Goal: Task Accomplishment & Management: Use online tool/utility

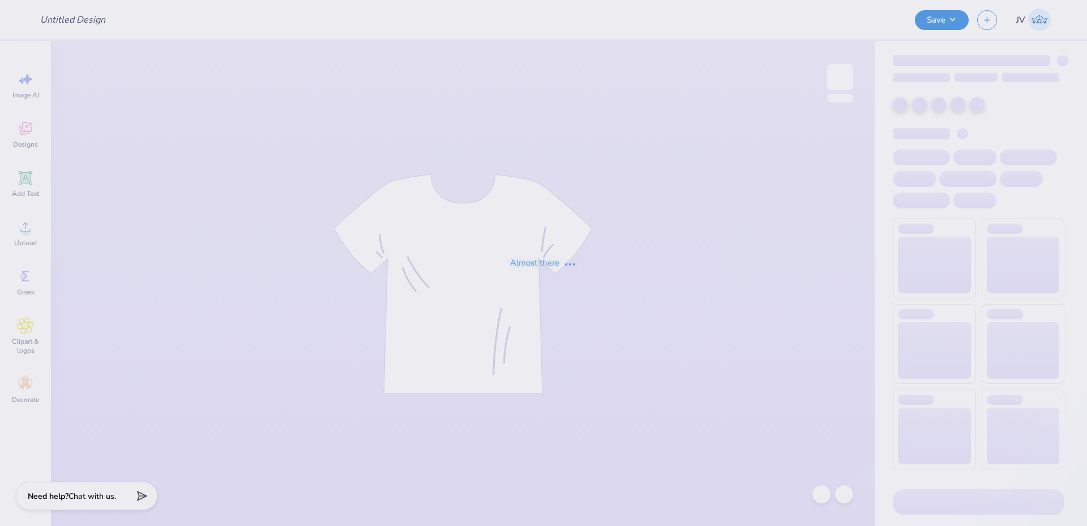
type input "BALLOON DOG"
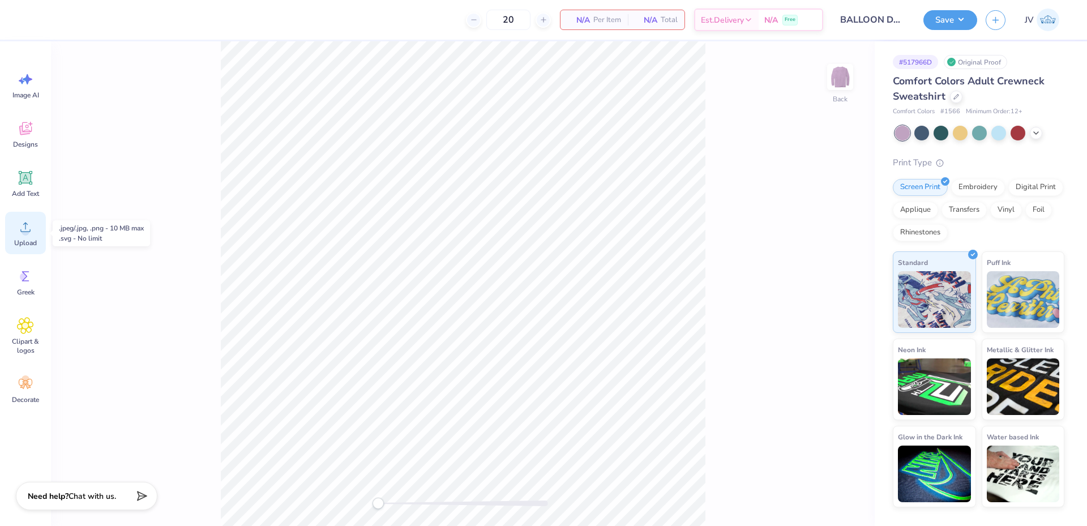
click at [25, 238] on span "Upload" at bounding box center [25, 242] width 23 height 9
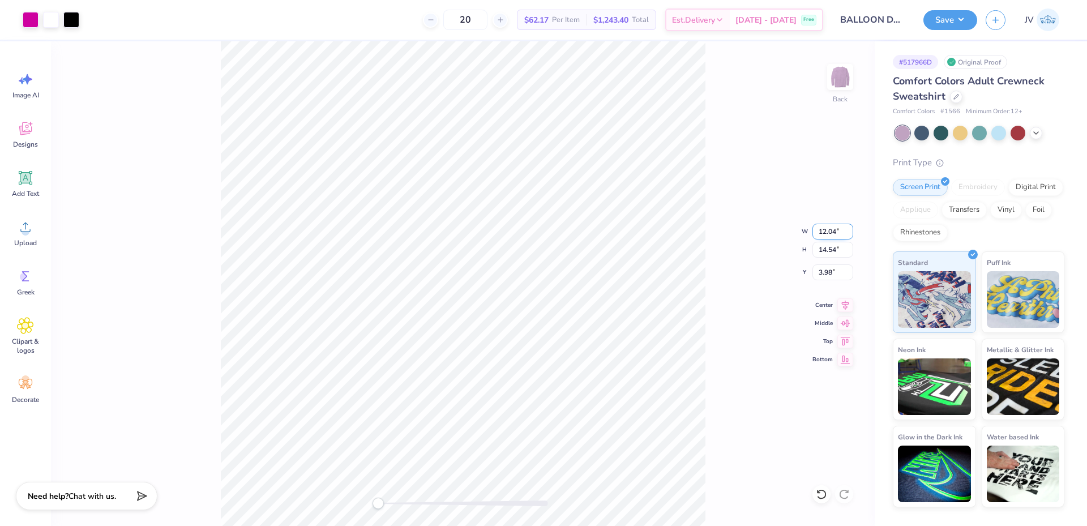
click at [826, 228] on input "12.04" at bounding box center [832, 232] width 41 height 16
type input "12.00"
type input "14.49"
click at [825, 276] on input "4.01" at bounding box center [832, 272] width 41 height 16
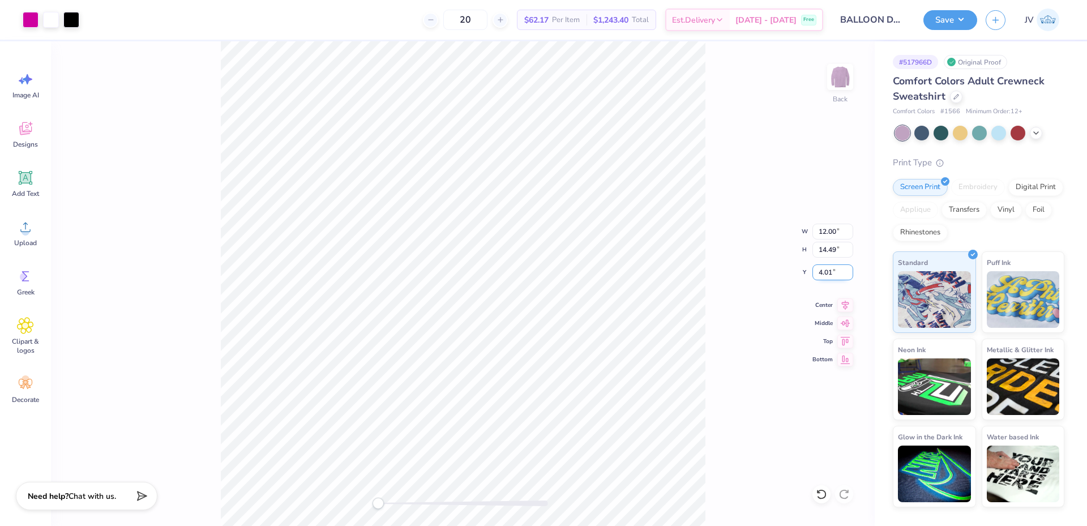
click at [825, 276] on input "4.01" at bounding box center [832, 272] width 41 height 16
type input "2"
click at [1034, 135] on icon at bounding box center [1035, 131] width 9 height 9
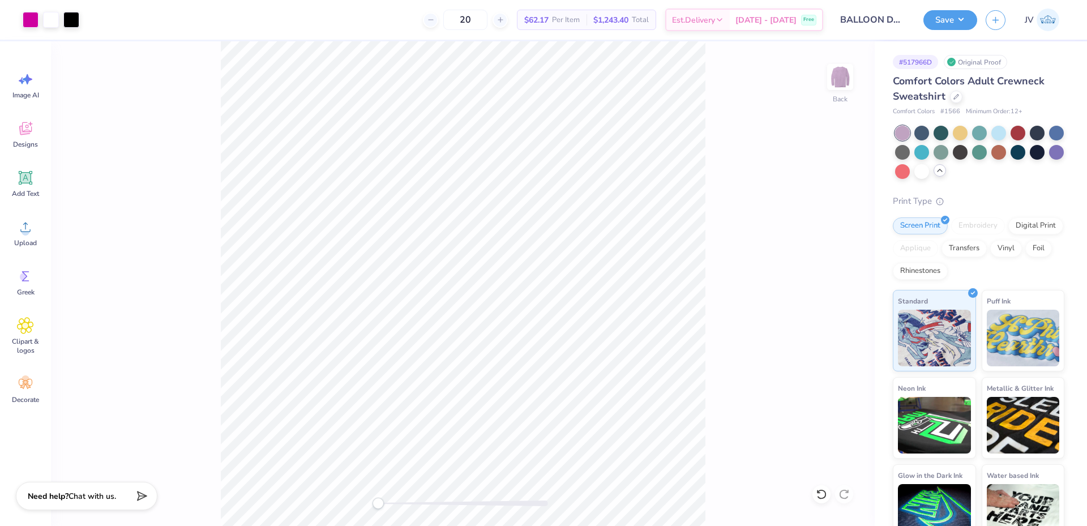
click at [831, 153] on div "Back" at bounding box center [462, 283] width 823 height 484
click at [959, 22] on button "Save" at bounding box center [950, 18] width 54 height 20
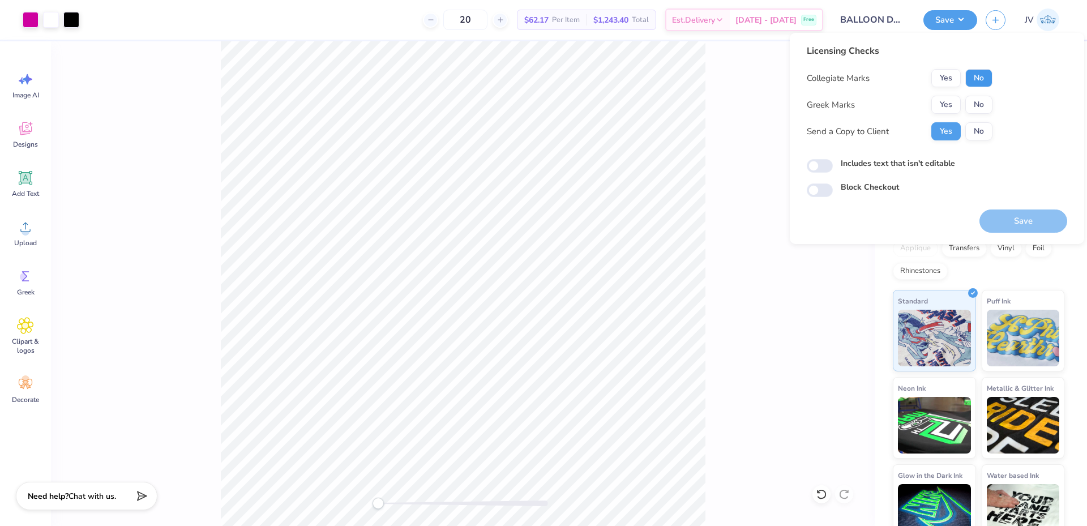
click at [984, 76] on button "No" at bounding box center [978, 78] width 27 height 18
click at [980, 105] on button "No" at bounding box center [978, 105] width 27 height 18
click at [769, 335] on div "Back" at bounding box center [462, 283] width 823 height 484
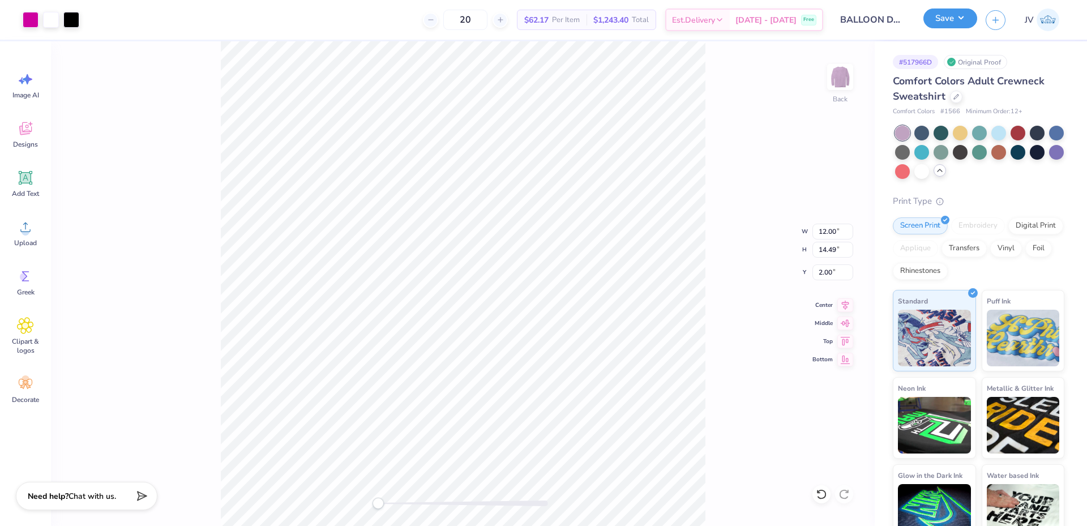
click at [963, 17] on button "Save" at bounding box center [950, 18] width 54 height 20
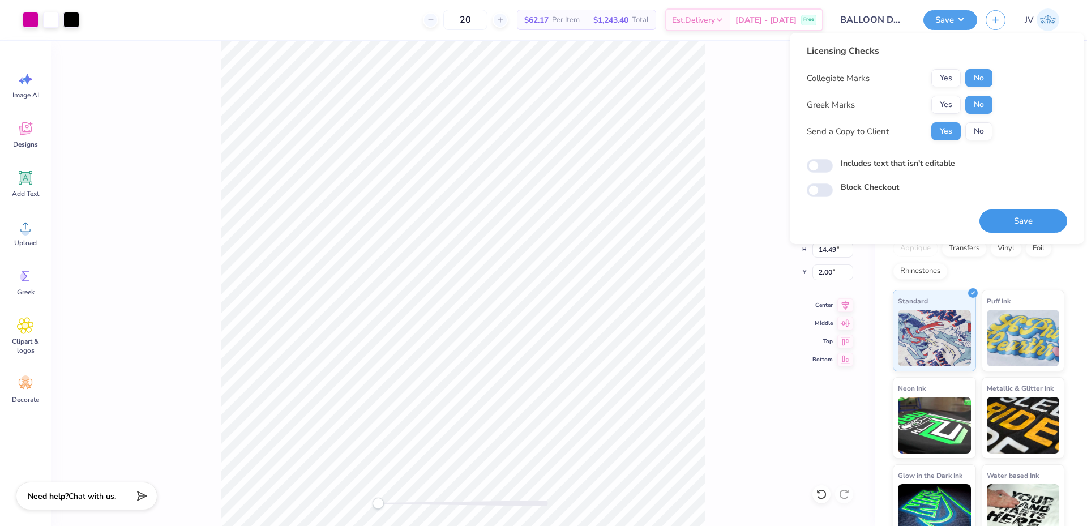
click at [1002, 222] on button "Save" at bounding box center [1023, 220] width 88 height 23
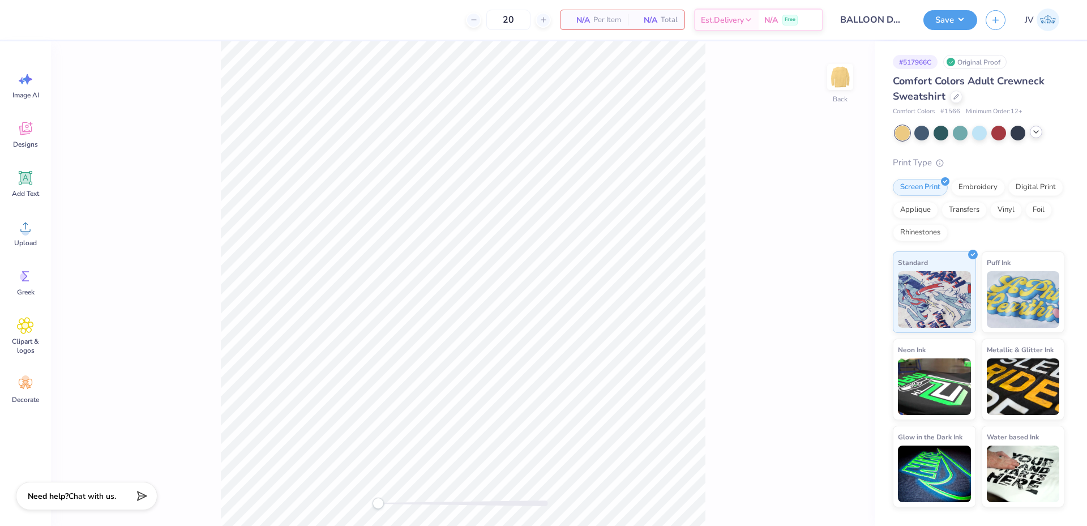
click at [1033, 134] on icon at bounding box center [1035, 131] width 9 height 9
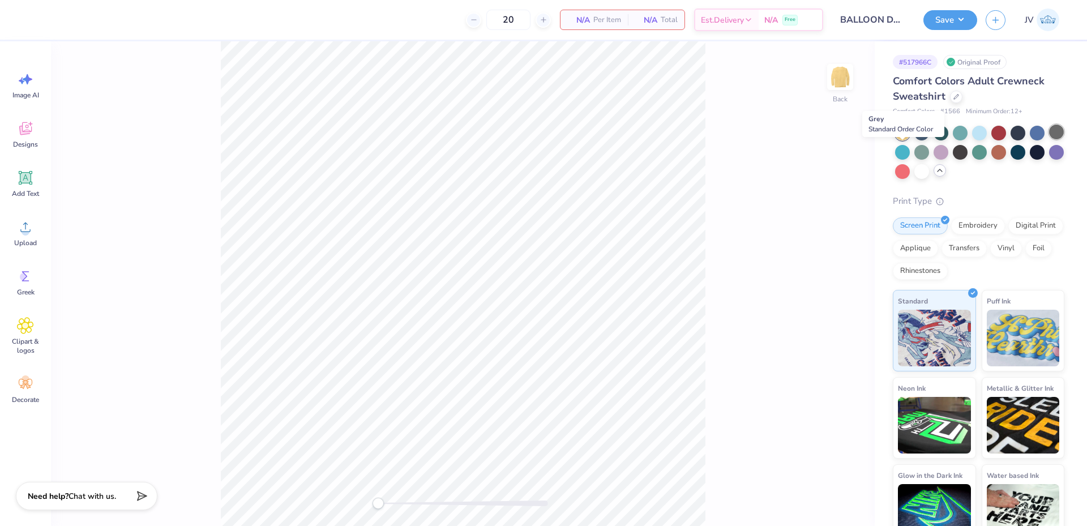
click at [1049, 139] on div at bounding box center [1056, 132] width 15 height 15
click at [958, 132] on div at bounding box center [960, 132] width 15 height 15
click at [22, 233] on icon at bounding box center [25, 226] width 17 height 17
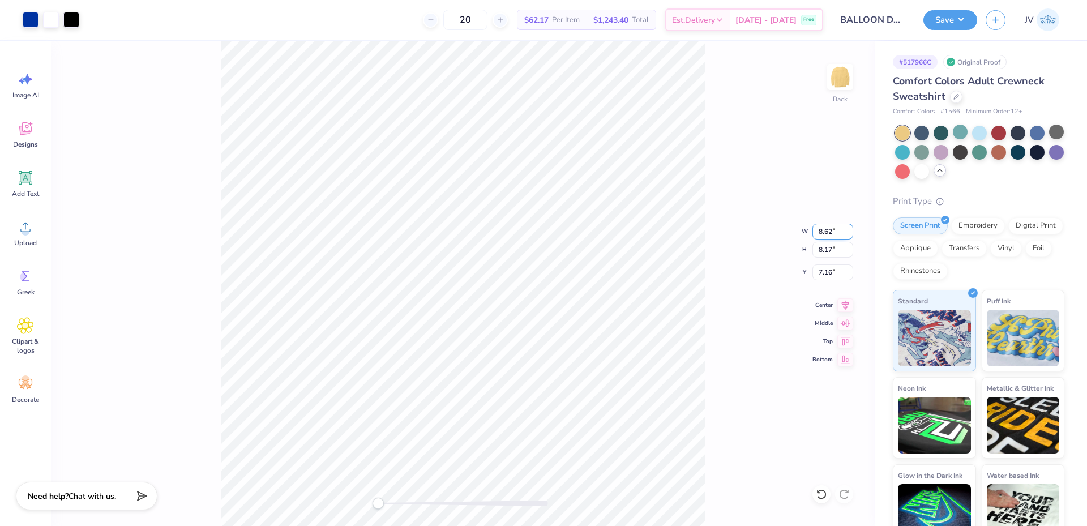
click at [830, 237] on input "8.62" at bounding box center [832, 232] width 41 height 16
type input "12.00"
type input "11.38"
click at [831, 277] on input "5.56" at bounding box center [832, 272] width 41 height 16
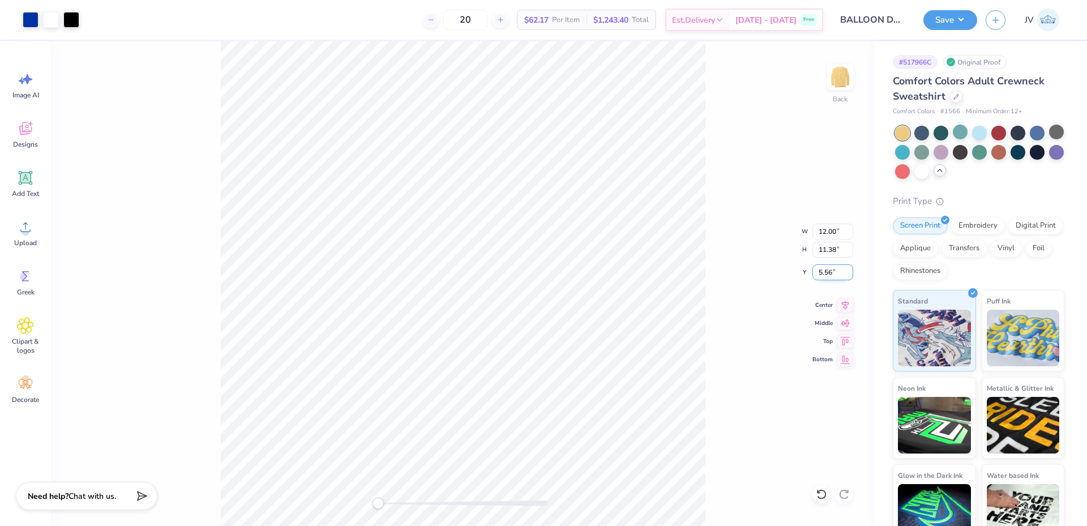
click at [831, 277] on input "5.56" at bounding box center [832, 272] width 41 height 16
type input "3"
click at [829, 266] on input "3.00" at bounding box center [832, 272] width 41 height 16
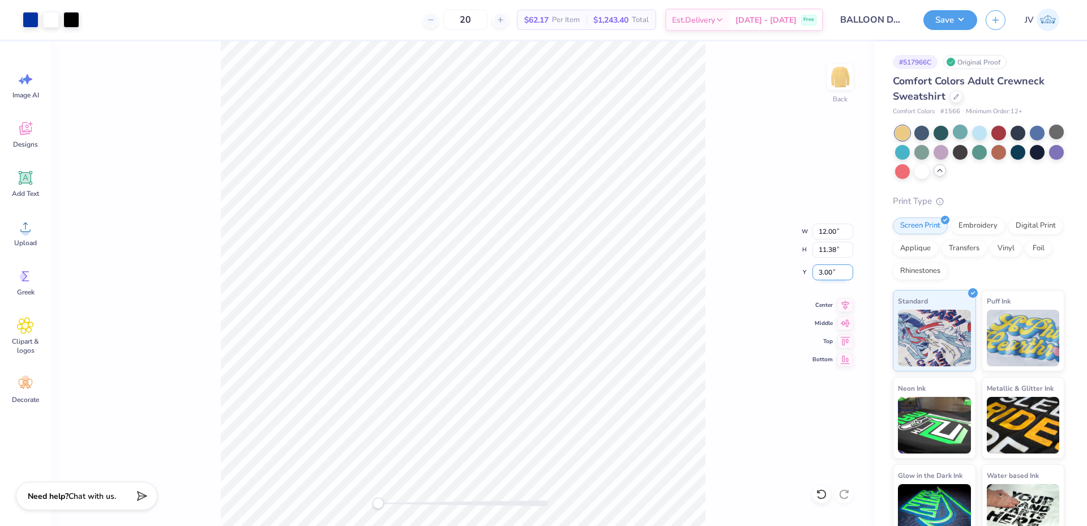
click at [829, 266] on input "3.00" at bounding box center [832, 272] width 41 height 16
type input "2"
click at [961, 12] on button "Save" at bounding box center [950, 18] width 54 height 20
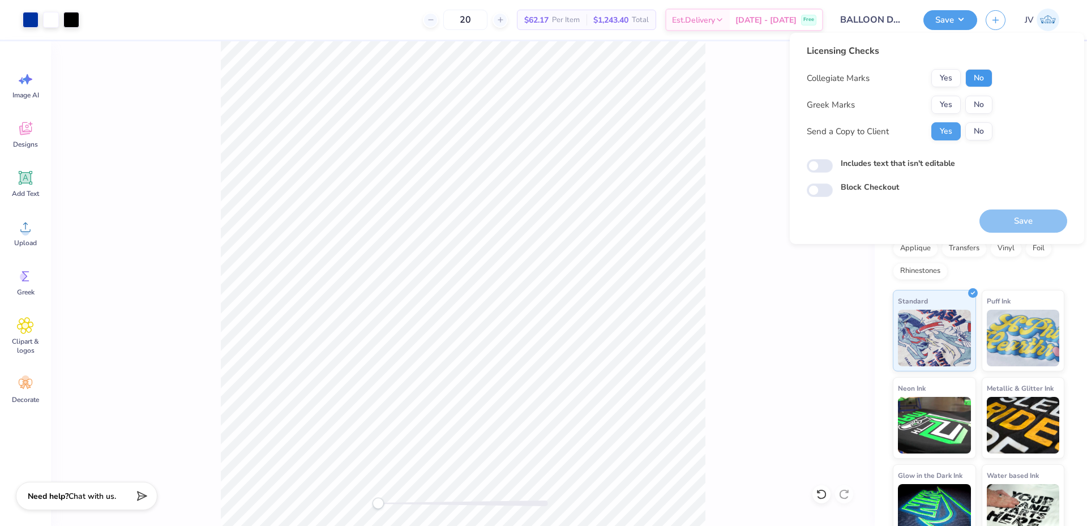
click at [979, 77] on button "No" at bounding box center [978, 78] width 27 height 18
click at [980, 111] on button "No" at bounding box center [978, 105] width 27 height 18
click at [1012, 216] on button "Save" at bounding box center [1023, 220] width 88 height 23
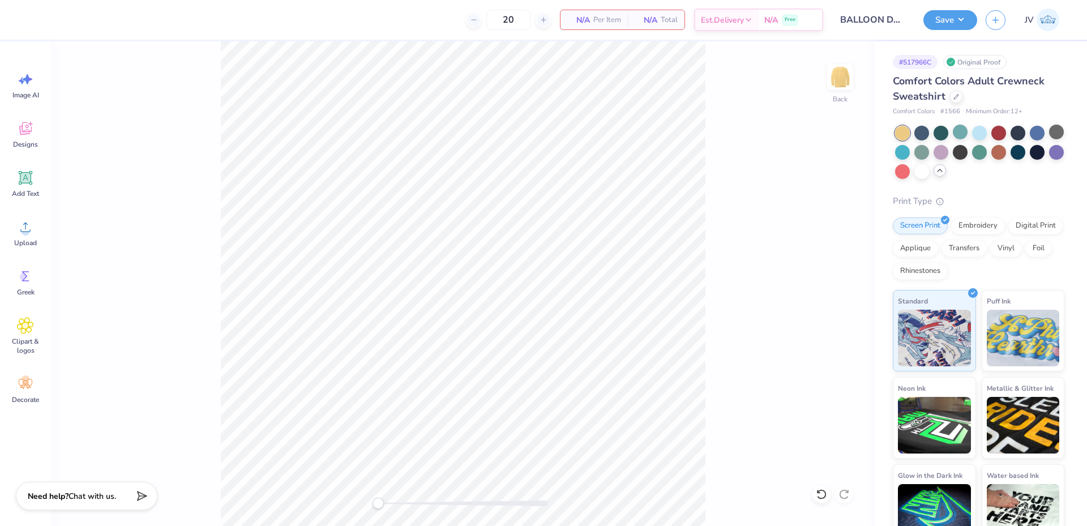
click at [0, 239] on div "Image AI Designs Add Text Upload Greek Clipart & logos Decorate" at bounding box center [25, 283] width 51 height 484
click at [24, 238] on span "Upload" at bounding box center [25, 242] width 23 height 9
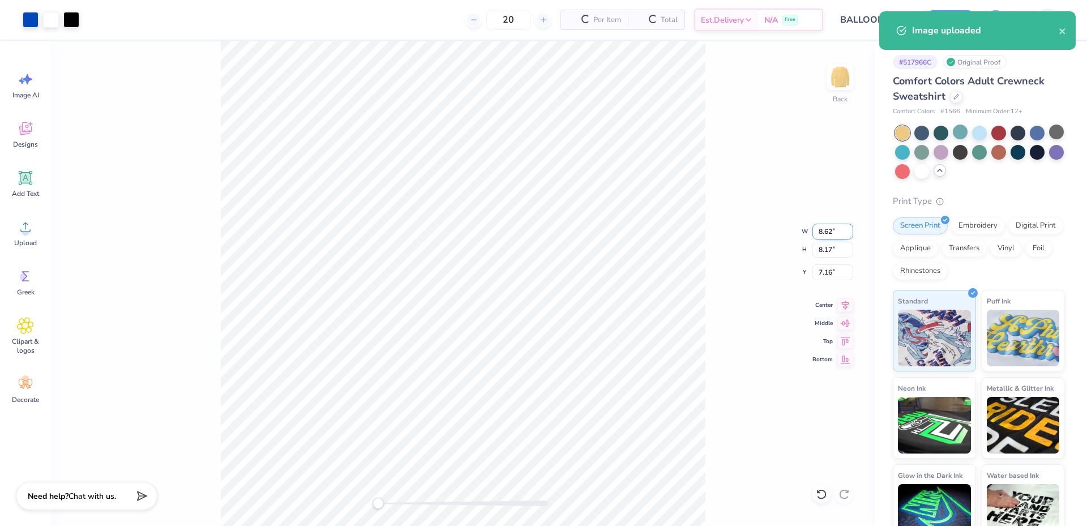
click at [825, 228] on input "8.62" at bounding box center [832, 232] width 41 height 16
type input "12.00"
type input "11.38"
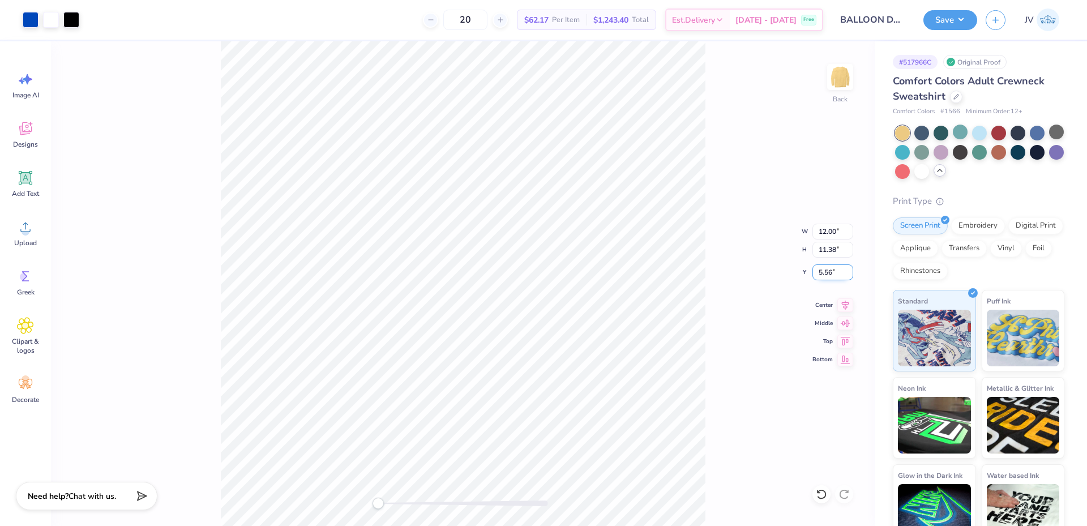
click at [823, 273] on input "5.56" at bounding box center [832, 272] width 41 height 16
type input "2"
click at [956, 24] on button "Save" at bounding box center [950, 18] width 54 height 20
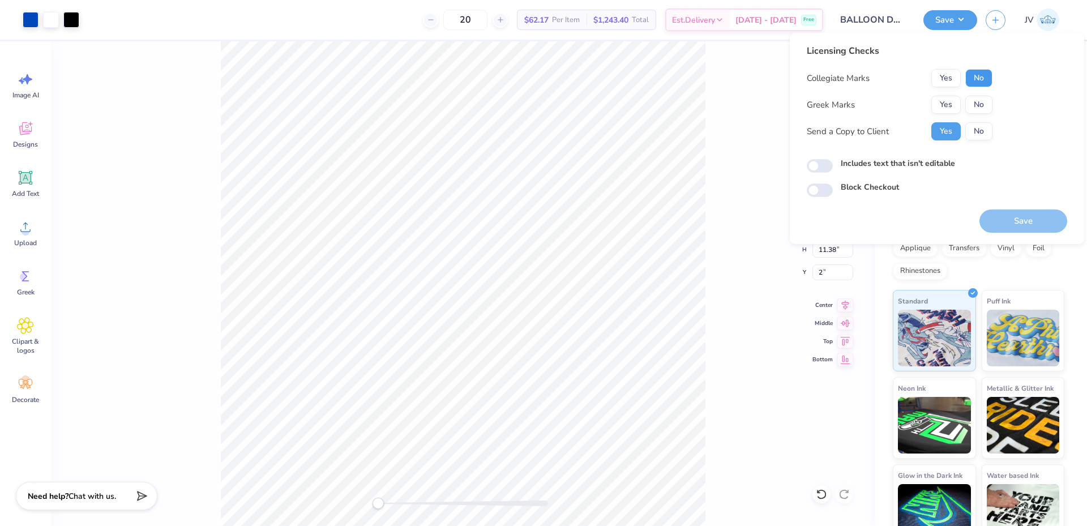
click at [979, 74] on button "No" at bounding box center [978, 78] width 27 height 18
click at [984, 101] on button "No" at bounding box center [978, 105] width 27 height 18
click at [1017, 220] on button "Save" at bounding box center [1023, 220] width 88 height 23
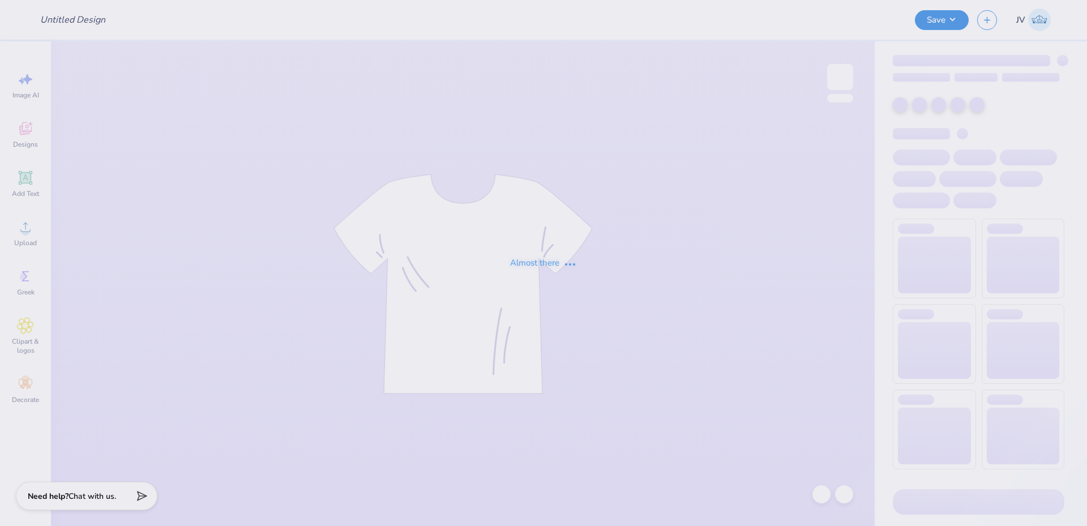
type input "DZ Debut"
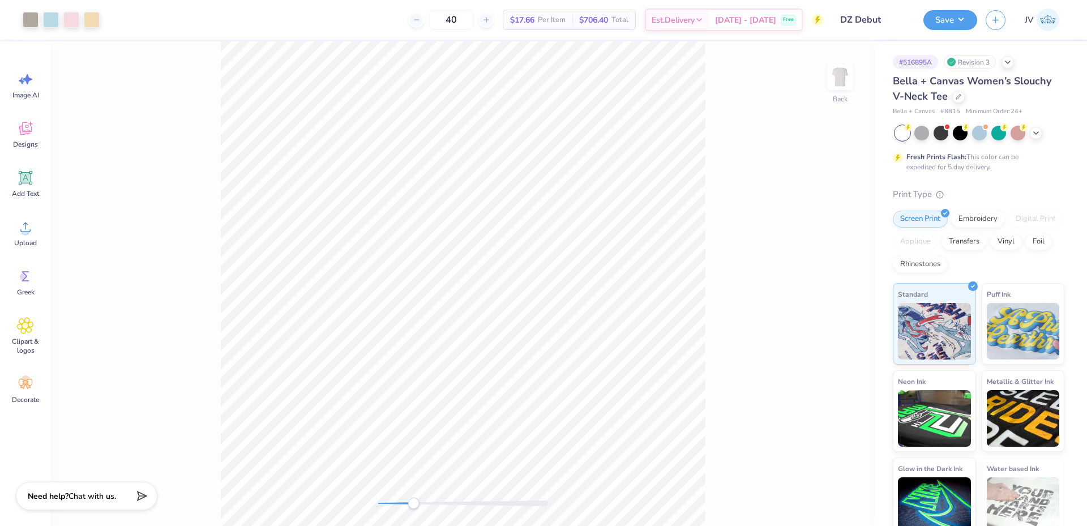
drag, startPoint x: 380, startPoint y: 504, endPoint x: 413, endPoint y: 507, distance: 33.5
click at [413, 507] on div "Accessibility label" at bounding box center [412, 502] width 11 height 11
